Goal: Task Accomplishment & Management: Complete application form

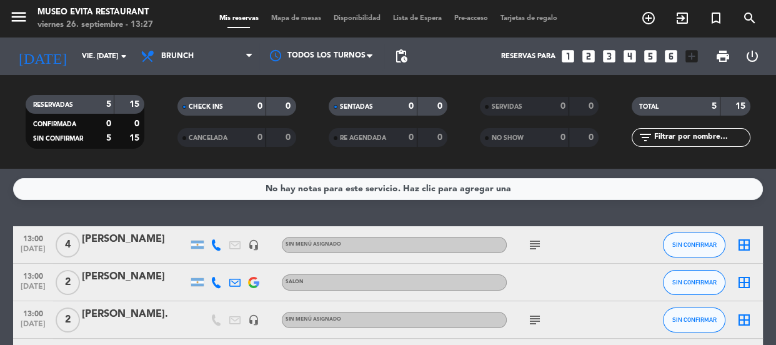
click at [92, 46] on input "vie. [DATE]" at bounding box center [124, 56] width 96 height 21
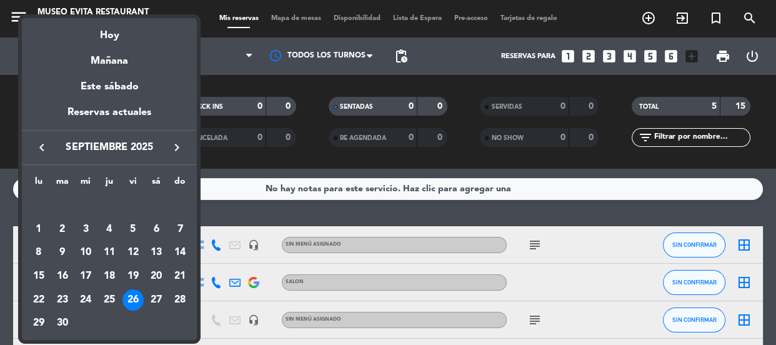
click at [172, 145] on icon "keyboard_arrow_right" at bounding box center [176, 147] width 15 height 15
click at [159, 231] on div "4" at bounding box center [156, 229] width 21 height 21
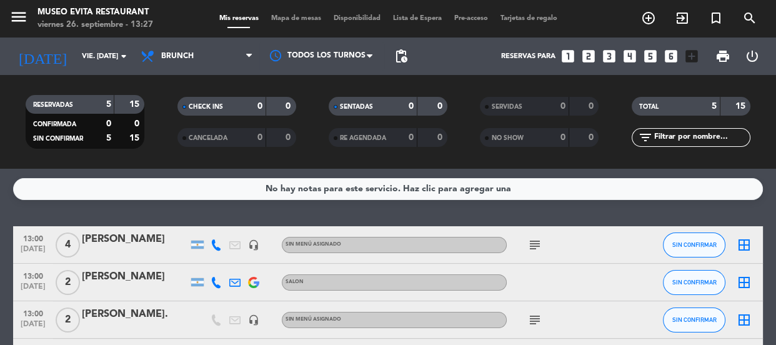
type input "sáb. [DATE]"
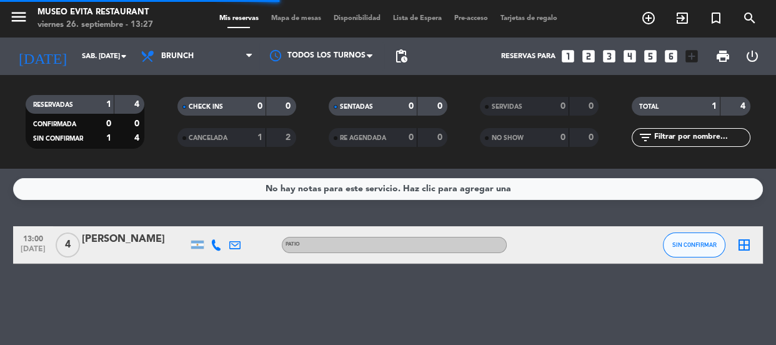
click at [188, 57] on span "Brunch" at bounding box center [177, 56] width 32 height 9
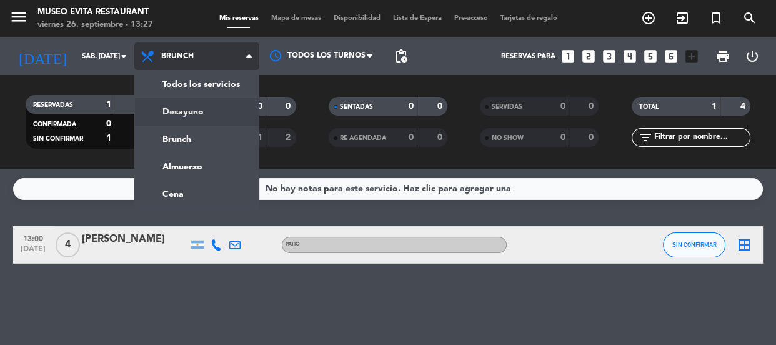
click at [189, 104] on div "menu [GEOGRAPHIC_DATA] viernes 26. septiembre - 13:27 Mis reservas Mapa de mesa…" at bounding box center [388, 84] width 776 height 169
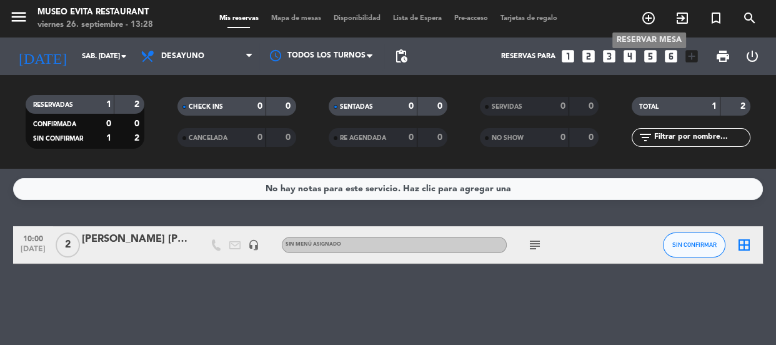
click at [643, 16] on icon "add_circle_outline" at bounding box center [648, 18] width 15 height 15
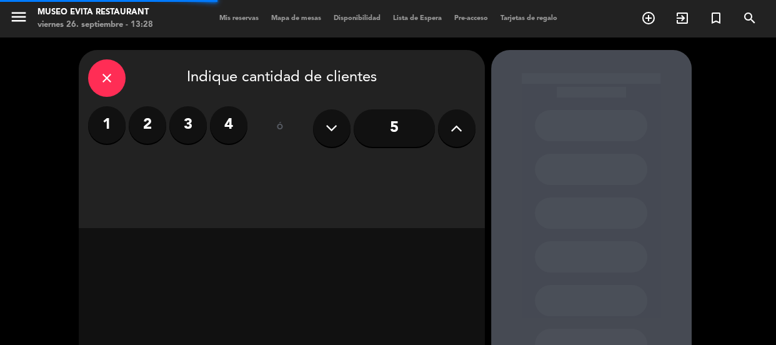
click at [388, 124] on input "5" at bounding box center [394, 127] width 81 height 37
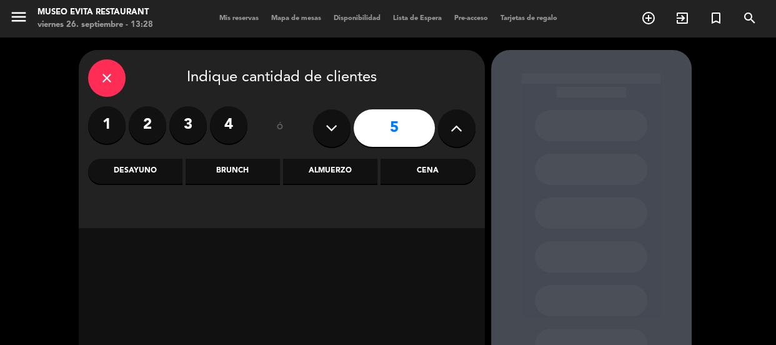
click at [155, 171] on div "Desayuno" at bounding box center [135, 171] width 94 height 25
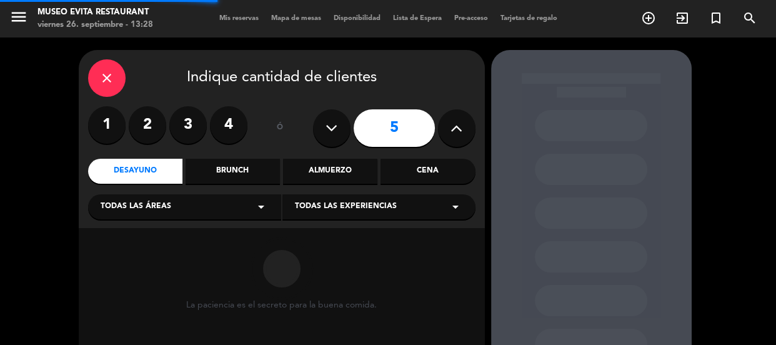
click at [187, 205] on div "Todas las áreas arrow_drop_down" at bounding box center [184, 206] width 193 height 25
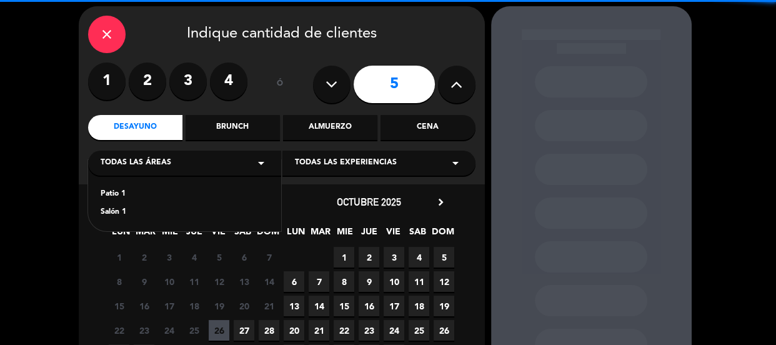
scroll to position [56, 0]
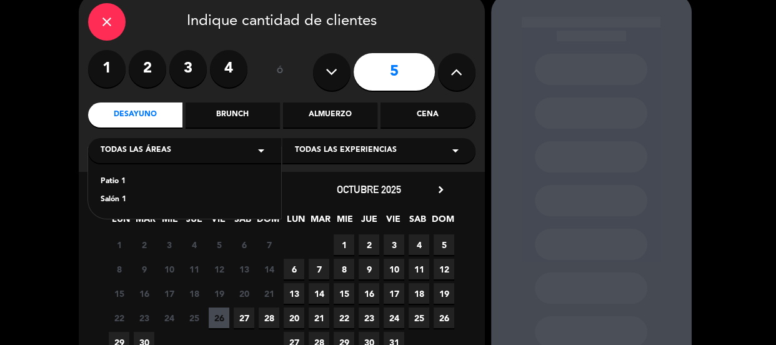
click at [116, 196] on div "Salón 1" at bounding box center [185, 200] width 168 height 12
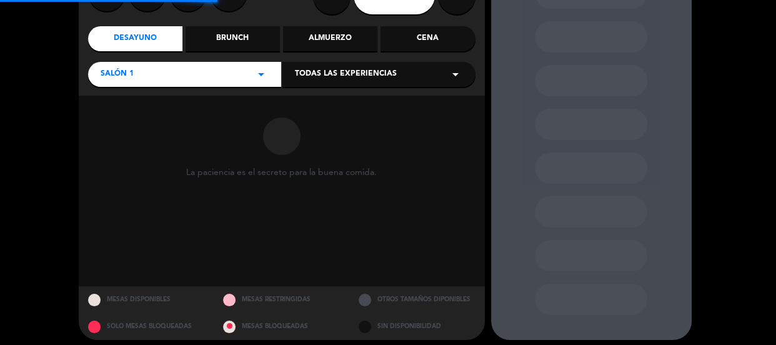
scroll to position [140, 0]
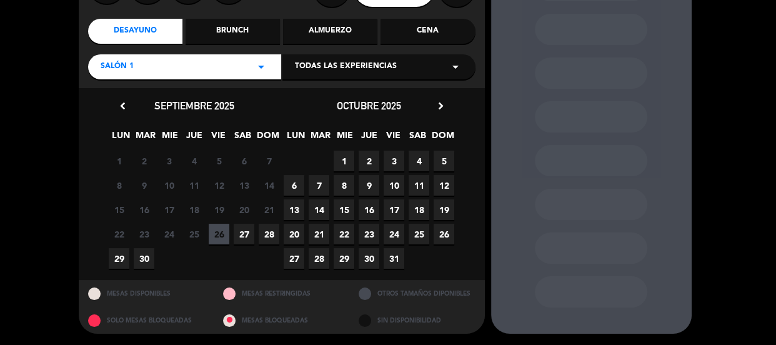
click at [422, 159] on span "4" at bounding box center [419, 161] width 21 height 21
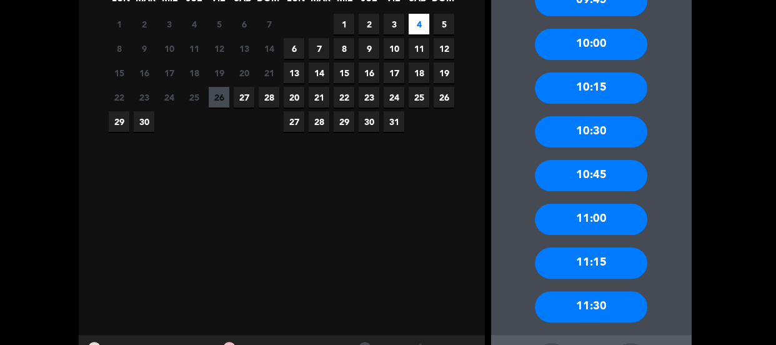
click at [603, 215] on div "11:00" at bounding box center [591, 219] width 112 height 31
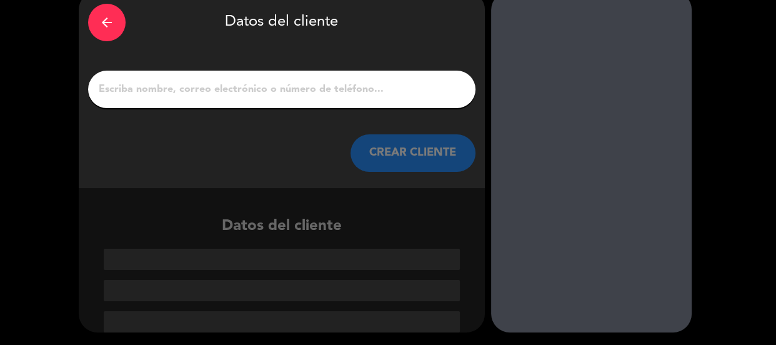
scroll to position [59, 0]
click at [359, 89] on input "1" at bounding box center [281, 89] width 369 height 17
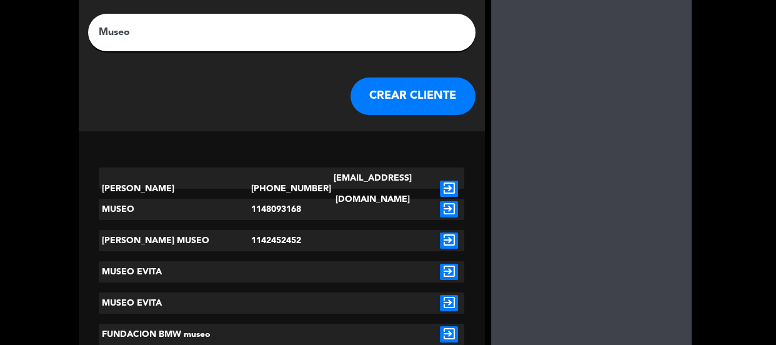
type input "Museo"
click at [405, 94] on button "CREAR CLIENTE" at bounding box center [412, 95] width 125 height 37
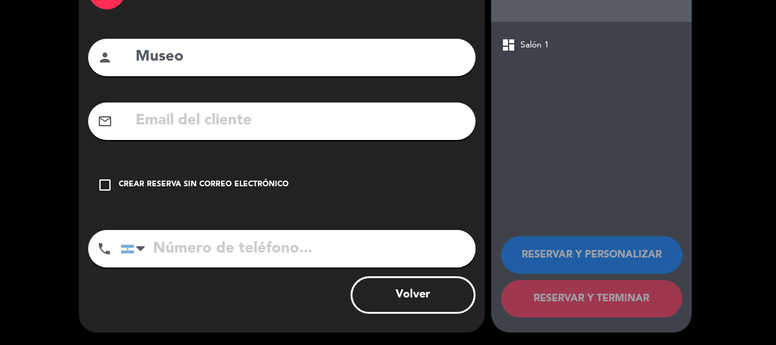
click at [385, 164] on div "arrow_back Datos del cliente person Museo mail_outline check_box_outline_blank …" at bounding box center [282, 145] width 406 height 373
click at [278, 199] on div "check_box_outline_blank Crear reserva sin correo electrónico" at bounding box center [281, 184] width 387 height 37
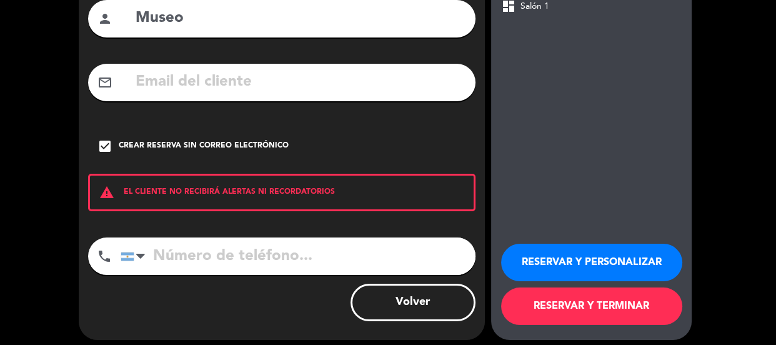
scroll to position [137, 0]
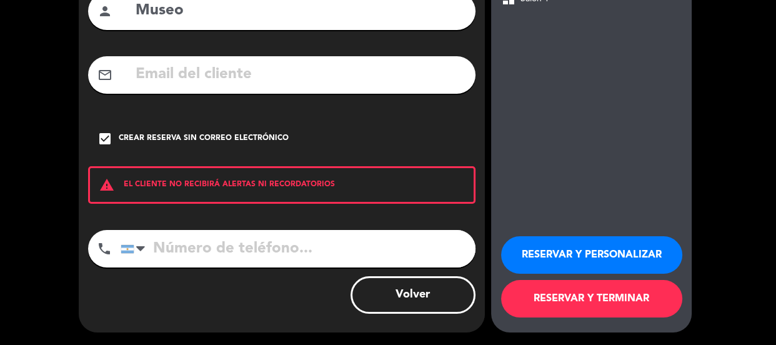
click at [562, 262] on button "RESERVAR Y PERSONALIZAR" at bounding box center [591, 254] width 181 height 37
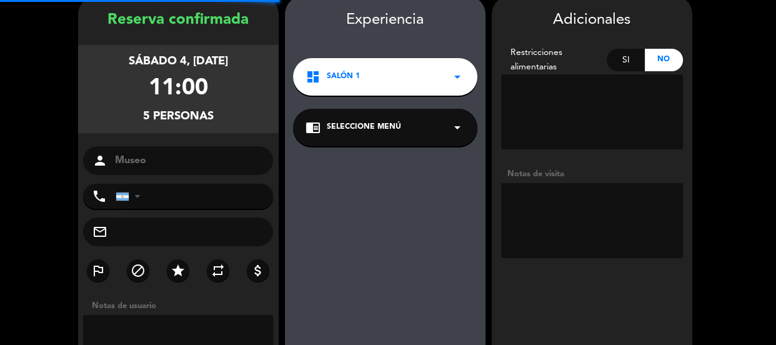
scroll to position [50, 0]
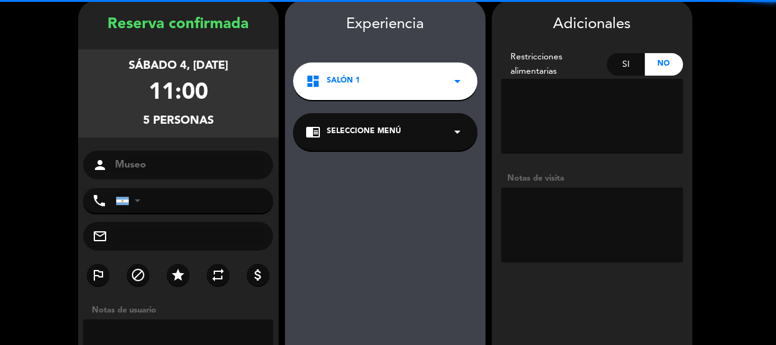
click at [572, 219] on textarea at bounding box center [592, 224] width 182 height 75
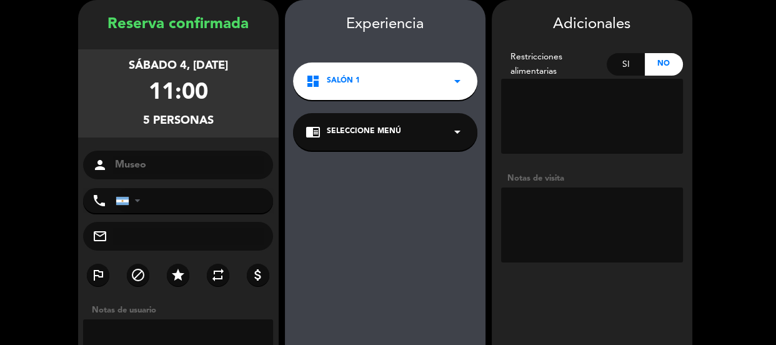
type textarea "l"
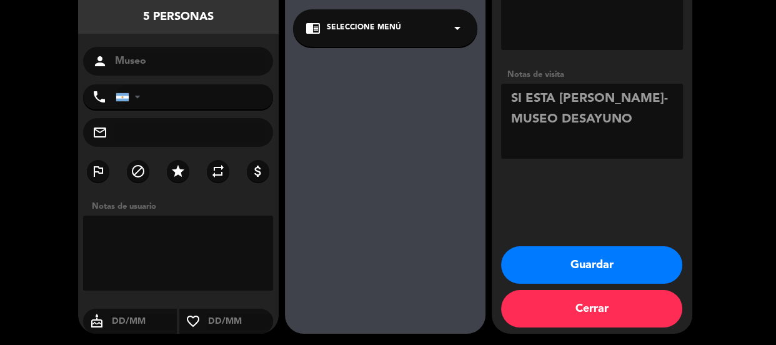
scroll to position [155, 0]
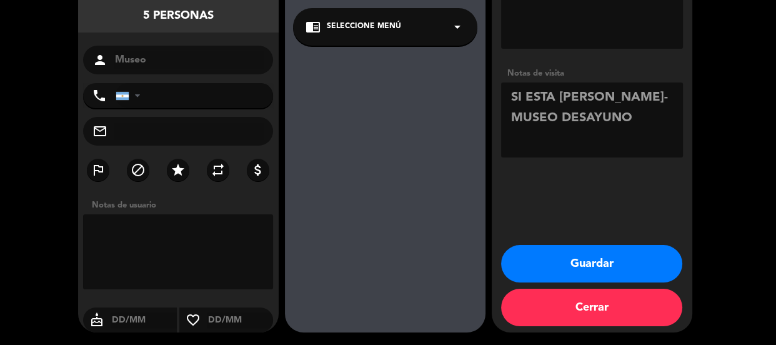
type textarea "SI ESTA [PERSON_NAME]- MUSEO DESAYUNO"
click at [584, 264] on button "Guardar" at bounding box center [591, 263] width 181 height 37
